Goal: Task Accomplishment & Management: Manage account settings

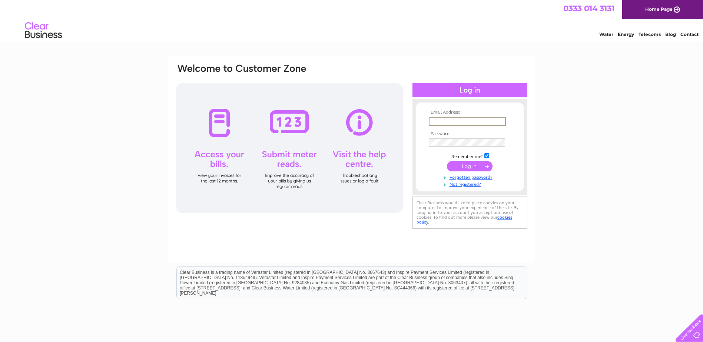
click at [473, 123] on input "text" at bounding box center [467, 121] width 77 height 9
type input "boyndietrust@hotmail.com"
click at [458, 166] on input "submit" at bounding box center [470, 165] width 46 height 10
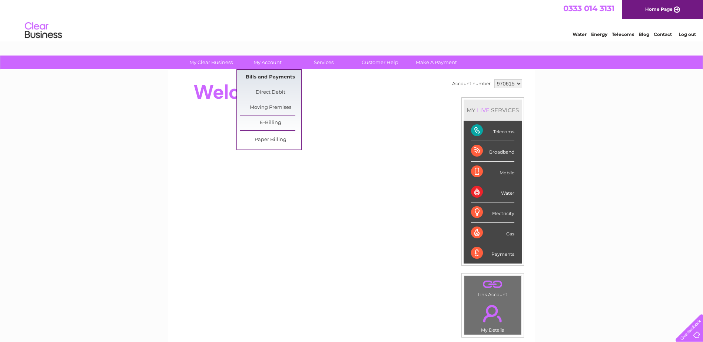
click at [279, 74] on link "Bills and Payments" at bounding box center [270, 77] width 61 height 15
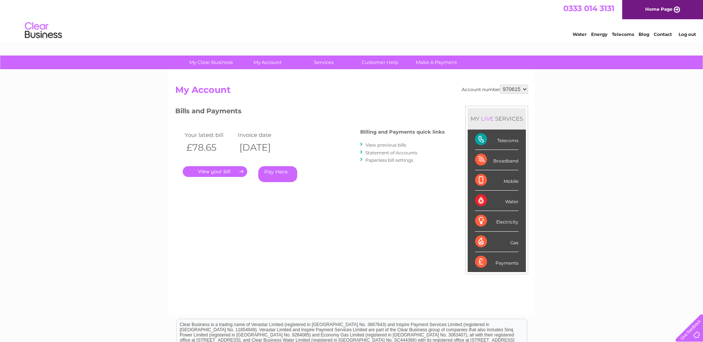
click at [219, 173] on link "." at bounding box center [215, 171] width 64 height 11
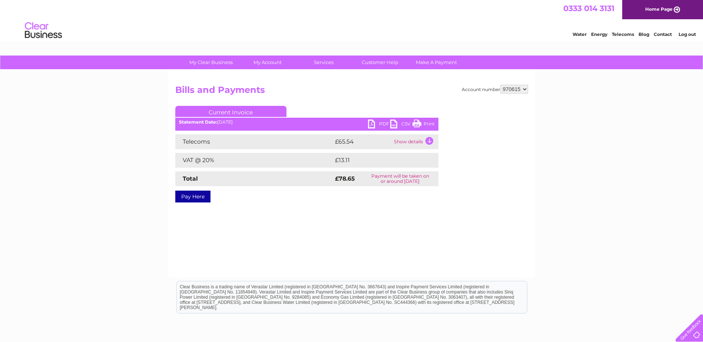
click at [375, 123] on link "PDF" at bounding box center [379, 125] width 22 height 11
